Goal: Transaction & Acquisition: Book appointment/travel/reservation

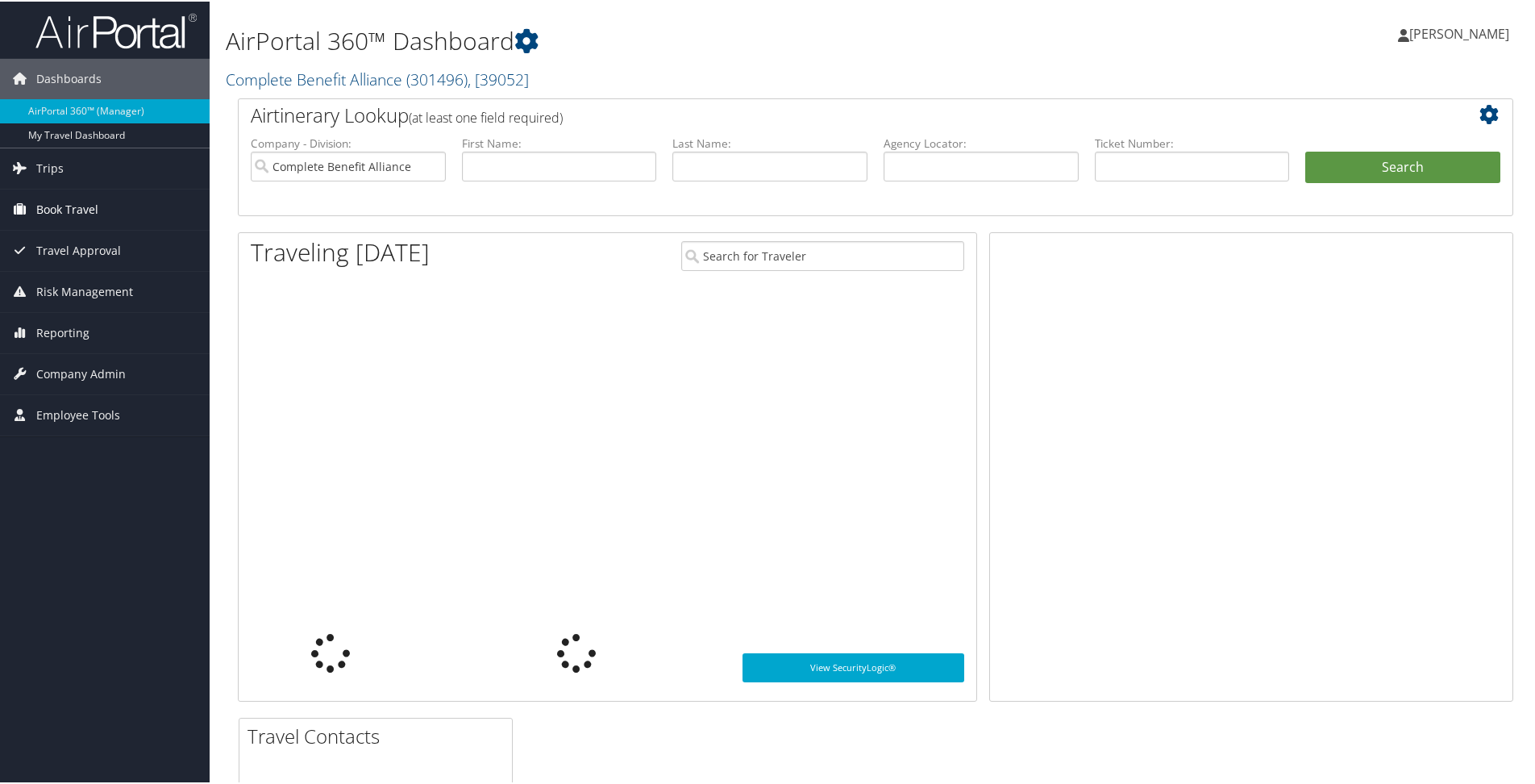
click at [79, 208] on span "Book Travel" at bounding box center [67, 208] width 62 height 40
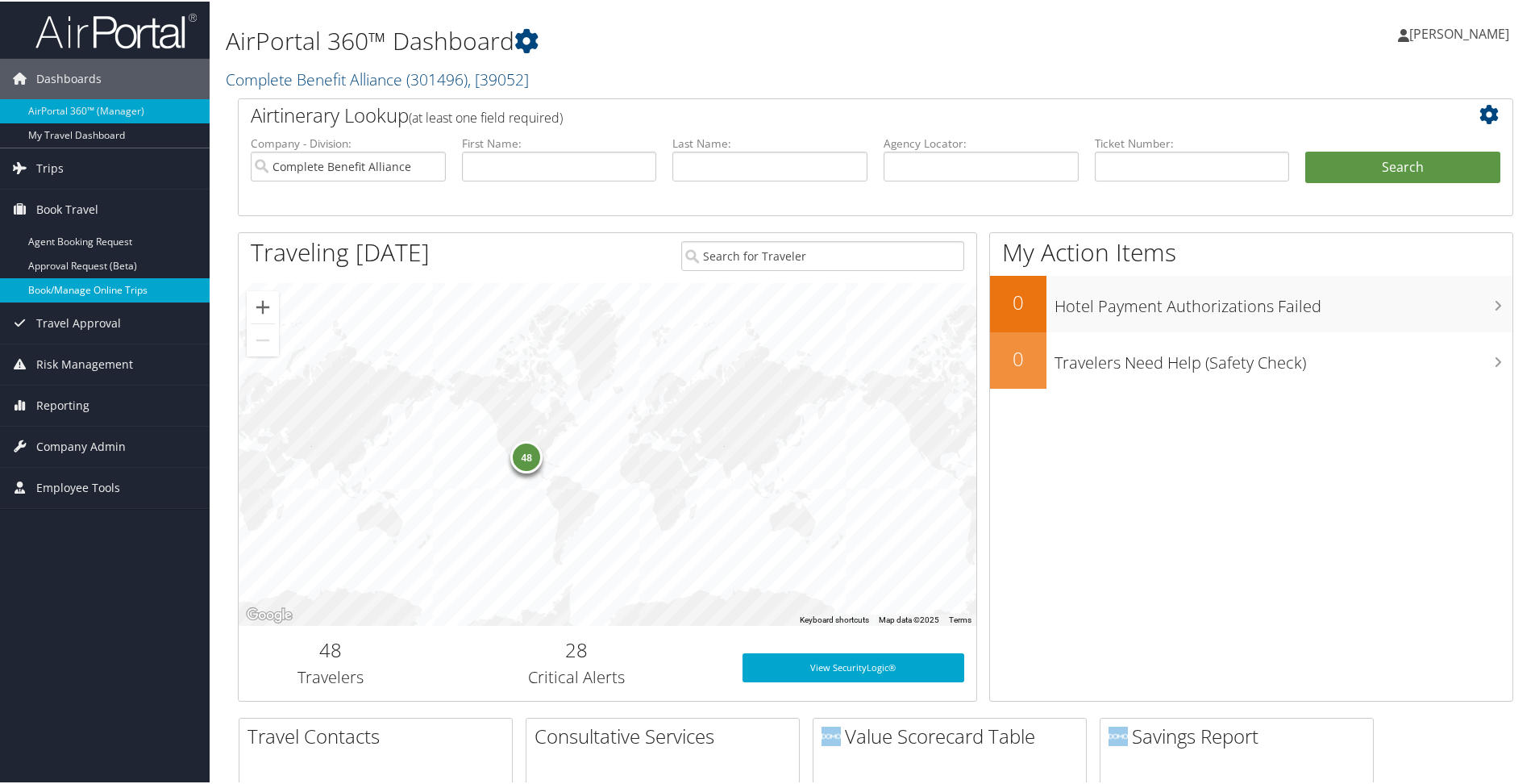
click at [118, 282] on link "Book/Manage Online Trips" at bounding box center [105, 289] width 210 height 24
